Goal: Information Seeking & Learning: Learn about a topic

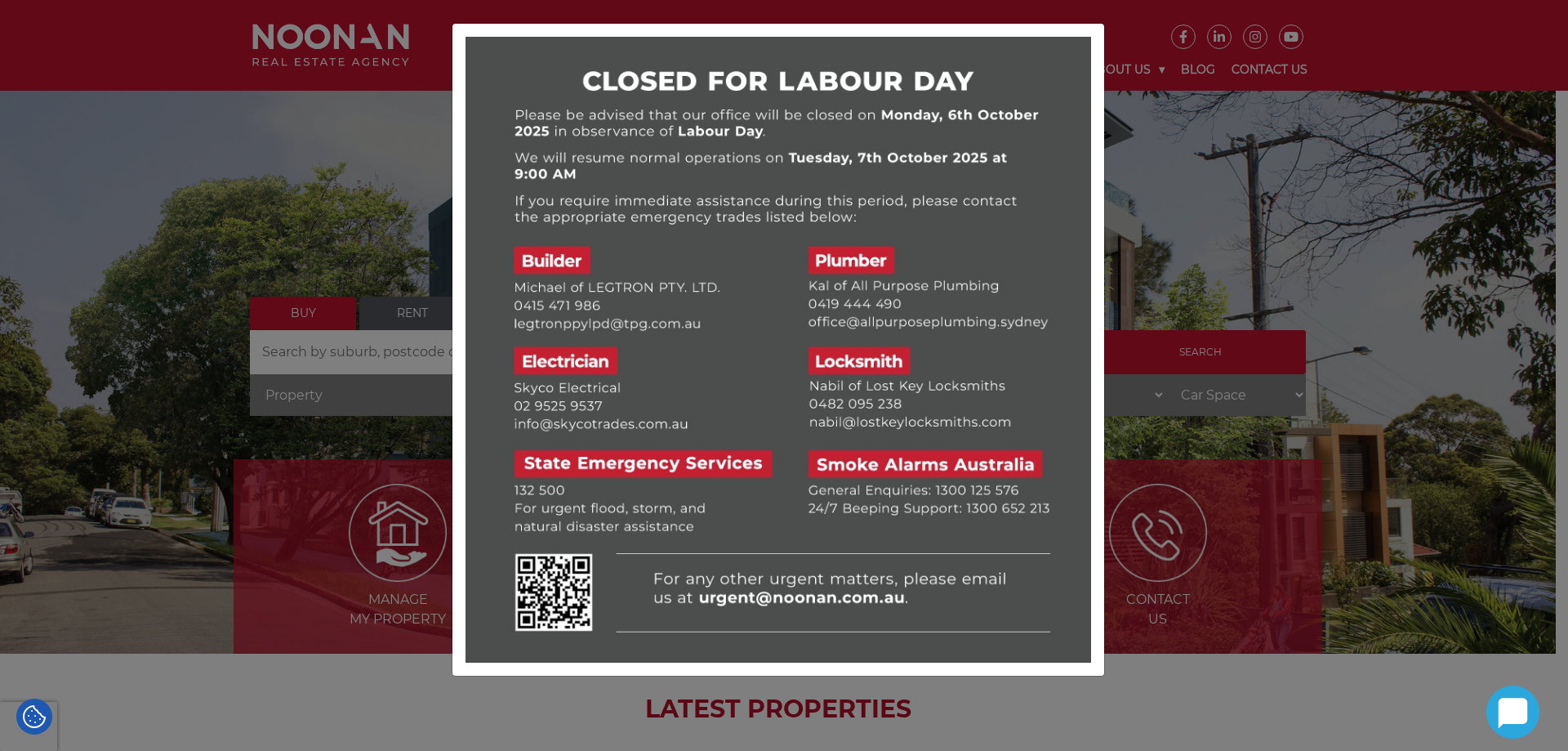
drag, startPoint x: 1296, startPoint y: 472, endPoint x: 1305, endPoint y: 457, distance: 17.5
click at [1298, 469] on div at bounding box center [784, 376] width 1568 height 751
